Goal: Find specific page/section: Find specific page/section

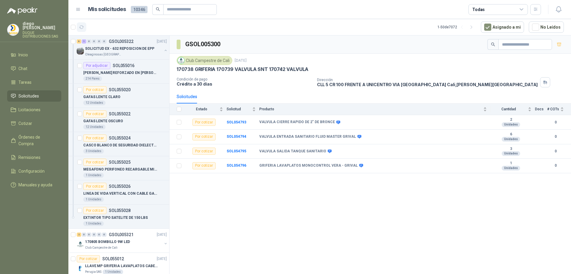
scroll to position [655, 0]
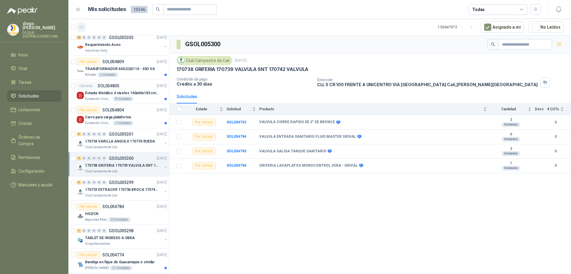
click at [83, 26] on icon "button" at bounding box center [81, 27] width 4 height 3
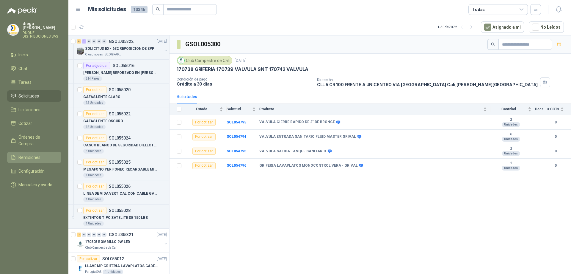
click at [32, 154] on span "Remisiones" at bounding box center [29, 157] width 22 height 7
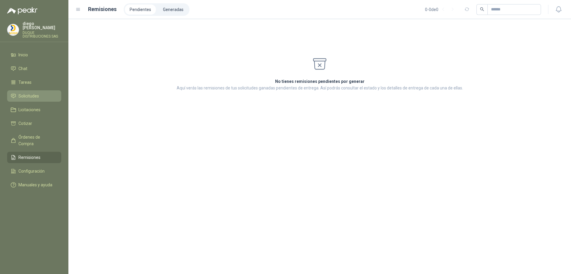
click at [32, 94] on span "Solicitudes" at bounding box center [28, 96] width 21 height 7
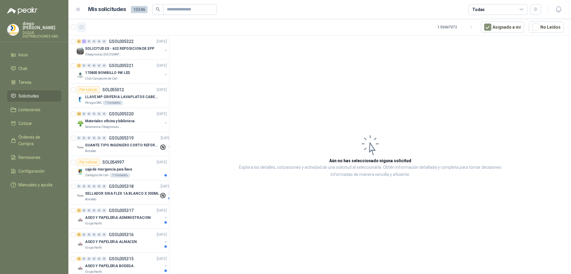
click at [81, 26] on icon "button" at bounding box center [81, 27] width 5 height 5
click at [153, 97] on p "LLAVE MP GRIFERIA LAVAPLATOS CABEZA EXTRAIBLE" at bounding box center [122, 97] width 74 height 6
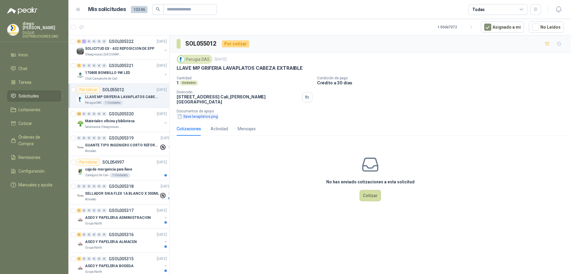
click at [205, 117] on button "llave lavaplatos.png" at bounding box center [198, 116] width 42 height 6
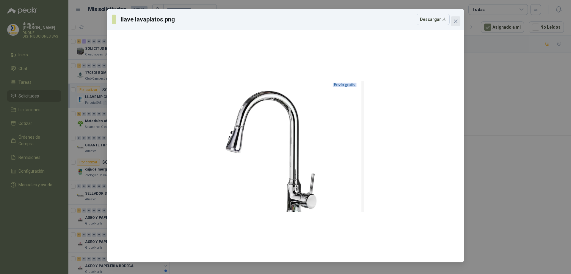
click at [455, 19] on icon "close" at bounding box center [456, 21] width 5 height 5
